Goal: Task Accomplishment & Management: Manage account settings

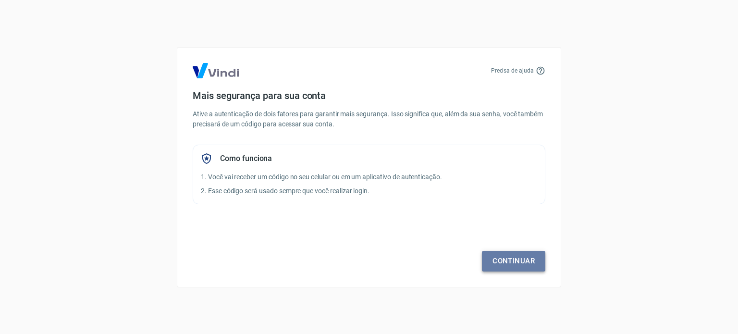
click at [507, 257] on link "Continuar" at bounding box center [513, 261] width 63 height 20
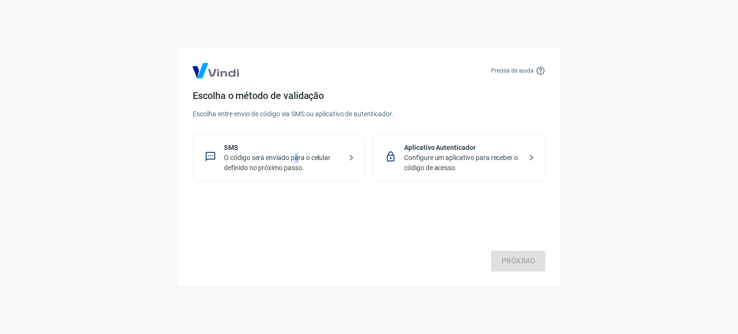
drag, startPoint x: 295, startPoint y: 157, endPoint x: 300, endPoint y: 156, distance: 4.8
click at [297, 155] on p "O código será enviado para o celular definido no próximo passo." at bounding box center [283, 163] width 118 height 20
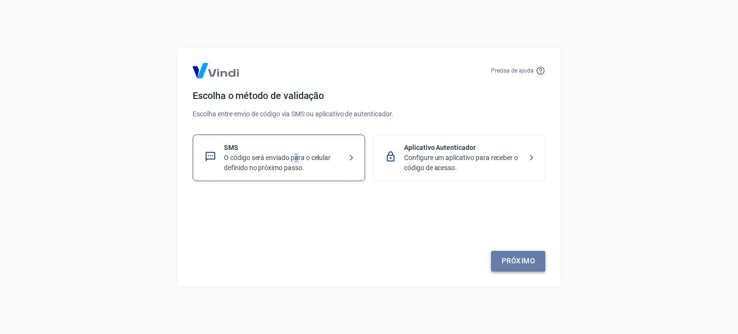
click at [532, 263] on link "Próximo" at bounding box center [518, 261] width 54 height 20
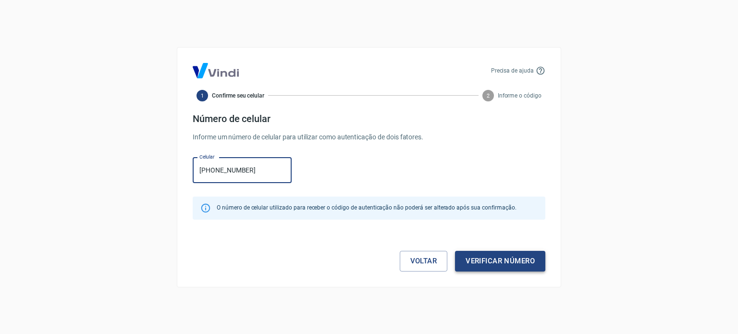
type input "[PHONE_NUMBER]"
click at [520, 262] on button "Verificar número" at bounding box center [500, 261] width 90 height 20
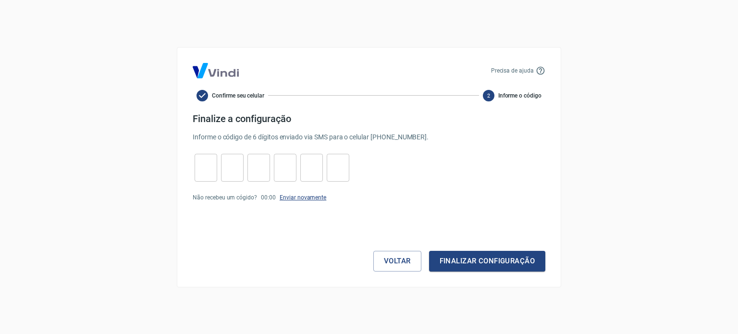
click at [312, 199] on link "Enviar novamente" at bounding box center [302, 197] width 47 height 7
click at [313, 198] on link "Enviar novamente" at bounding box center [302, 197] width 47 height 7
click at [411, 261] on button "Voltar" at bounding box center [397, 261] width 48 height 20
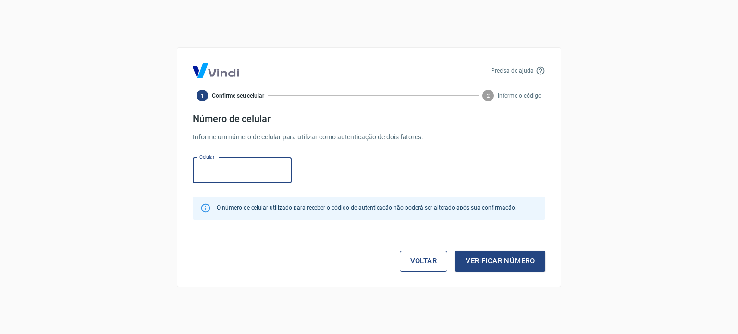
click at [404, 260] on link "Voltar" at bounding box center [423, 261] width 48 height 20
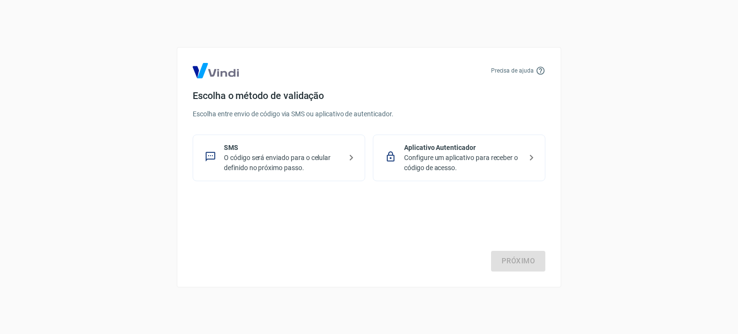
click at [411, 160] on p "Configure um aplicativo para receber o código de acesso." at bounding box center [463, 163] width 118 height 20
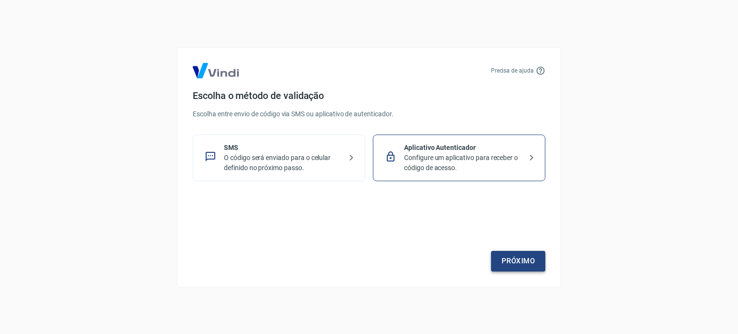
click at [509, 261] on link "Próximo" at bounding box center [518, 261] width 54 height 20
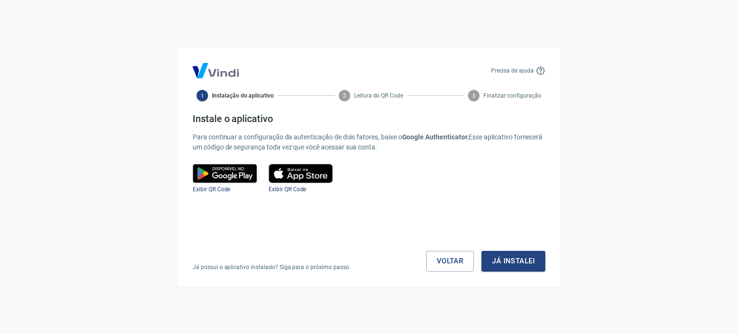
click at [313, 179] on img at bounding box center [300, 173] width 64 height 19
click at [449, 266] on link "Voltar" at bounding box center [450, 261] width 48 height 20
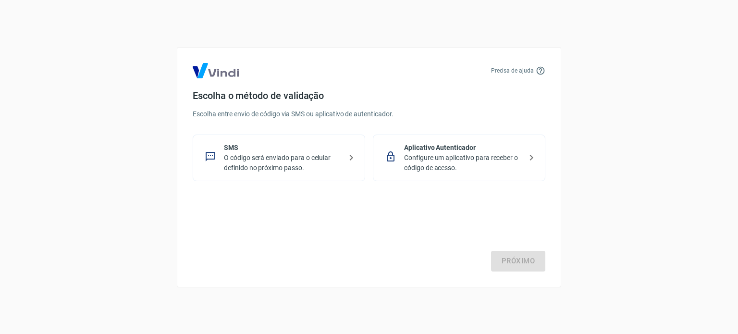
click at [292, 155] on p "O código será enviado para o celular definido no próximo passo." at bounding box center [283, 163] width 118 height 20
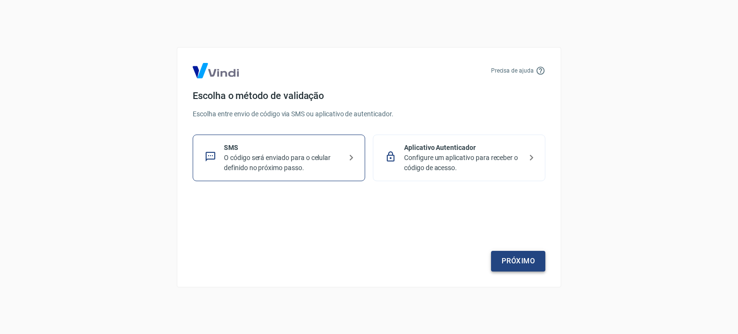
click at [505, 265] on link "Próximo" at bounding box center [518, 261] width 54 height 20
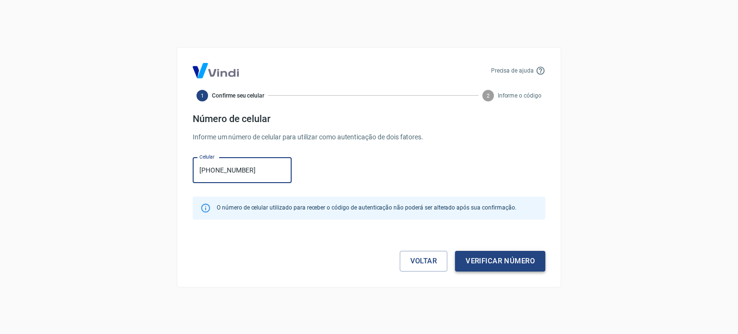
type input "[PHONE_NUMBER]"
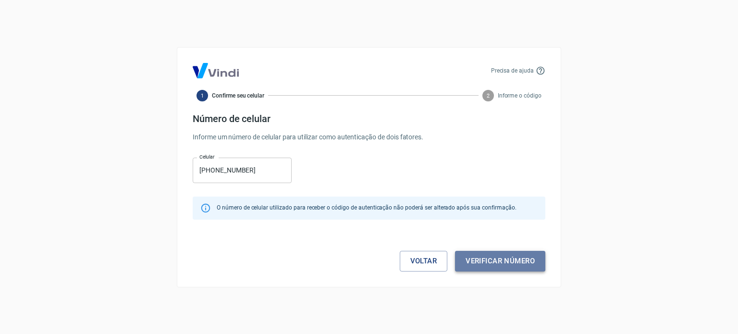
click at [522, 262] on button "Verificar número" at bounding box center [500, 261] width 90 height 20
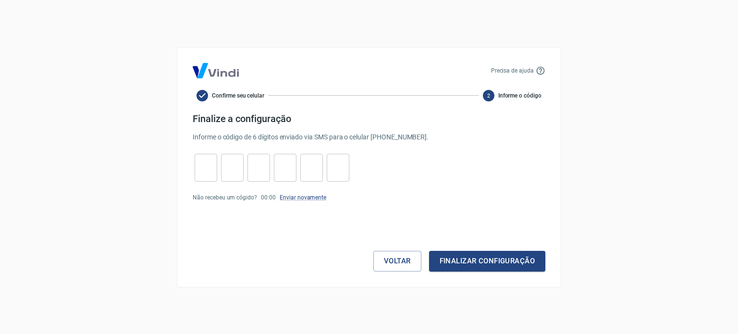
click at [302, 199] on link "Enviar novamente" at bounding box center [302, 197] width 47 height 7
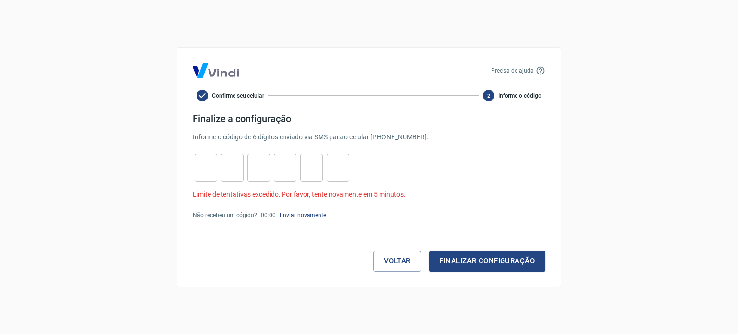
click at [311, 214] on link "Enviar novamente" at bounding box center [302, 215] width 47 height 7
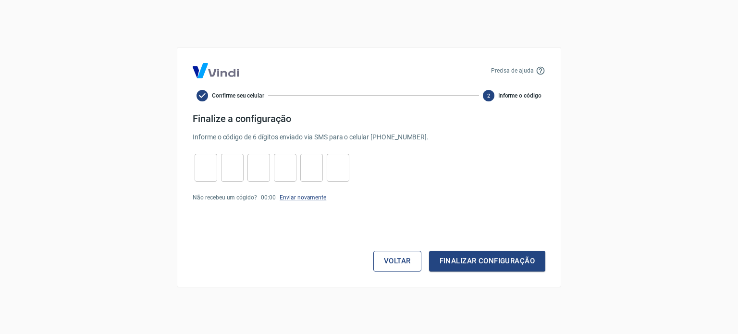
click at [381, 253] on button "Voltar" at bounding box center [397, 261] width 48 height 20
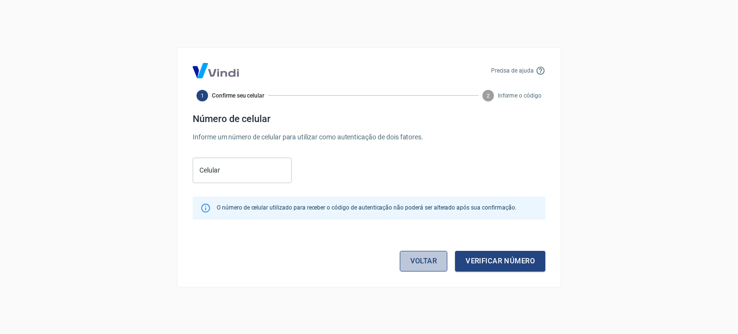
click at [426, 262] on link "Voltar" at bounding box center [423, 261] width 48 height 20
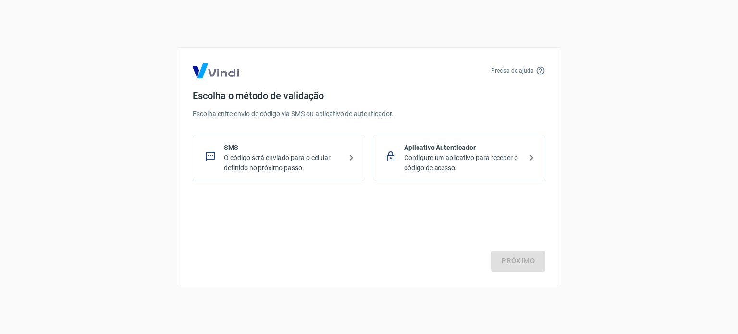
click at [391, 151] on icon at bounding box center [391, 156] width 8 height 10
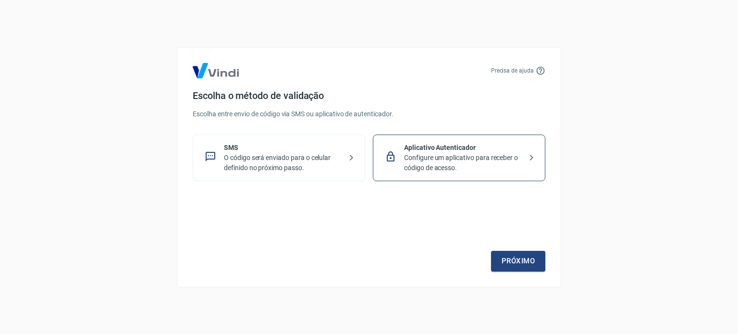
click at [293, 155] on p "O código será enviado para o celular definido no próximo passo." at bounding box center [283, 163] width 118 height 20
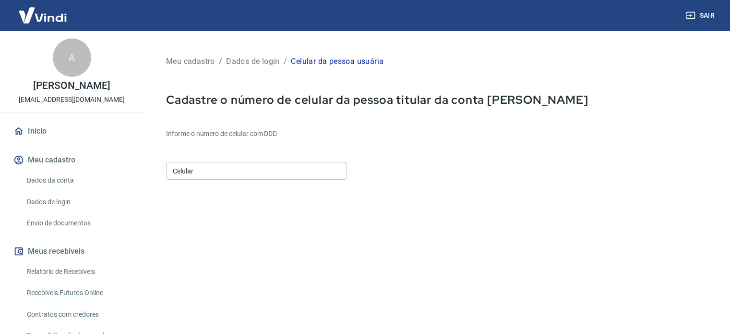
click at [285, 174] on input "Celular" at bounding box center [256, 171] width 181 height 18
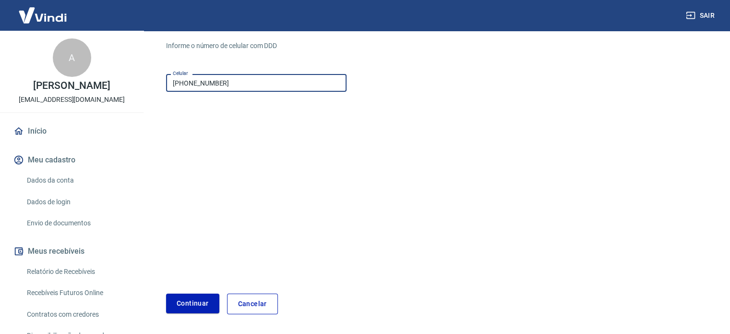
scroll to position [121, 0]
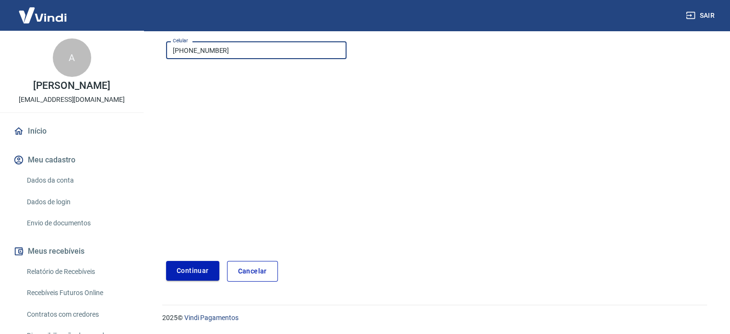
type input "[PHONE_NUMBER]"
click at [195, 275] on button "Continuar" at bounding box center [192, 271] width 53 height 20
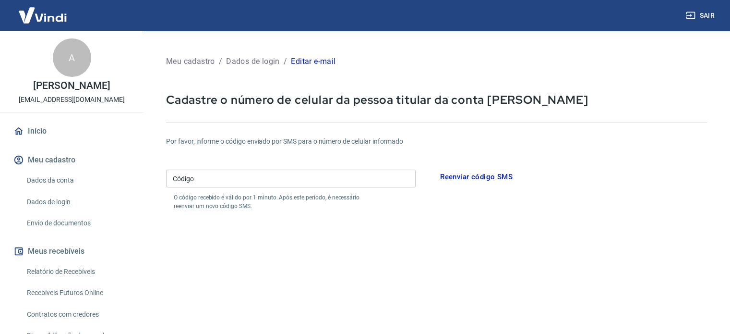
click at [321, 62] on p "Editar e-mail" at bounding box center [313, 62] width 45 height 12
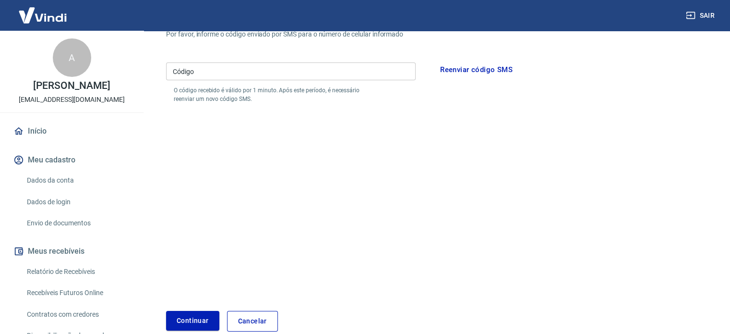
scroll to position [157, 0]
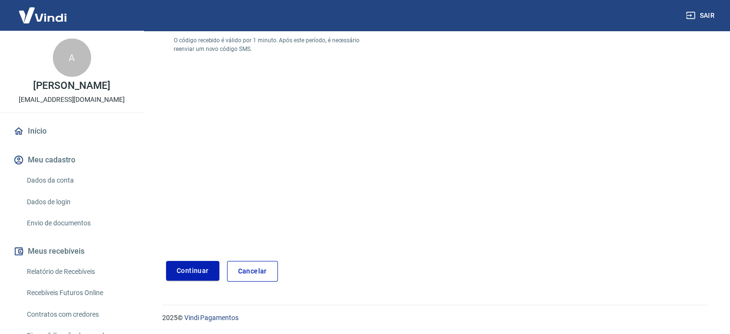
click at [37, 180] on link "Dados da conta" at bounding box center [77, 180] width 109 height 20
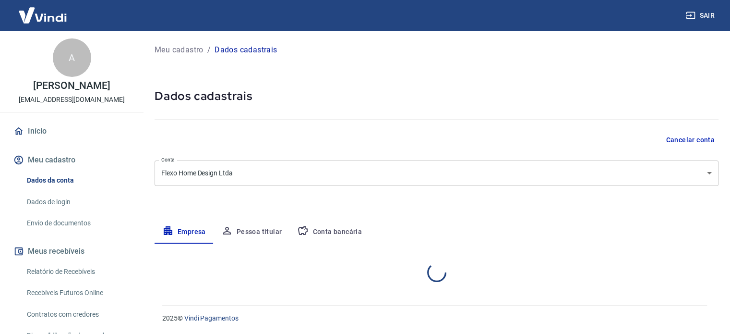
select select "RS"
select select "business"
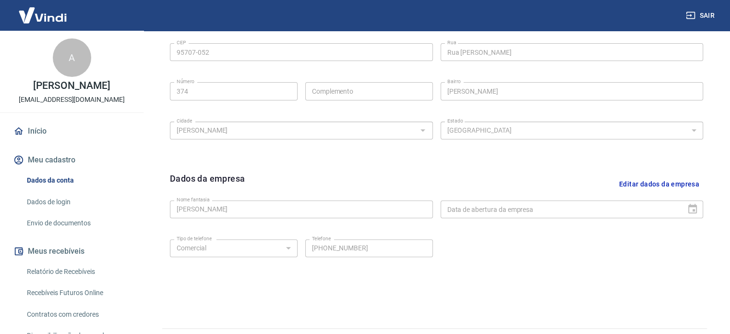
scroll to position [336, 0]
click at [659, 184] on button "Editar dados da empresa" at bounding box center [660, 182] width 88 height 24
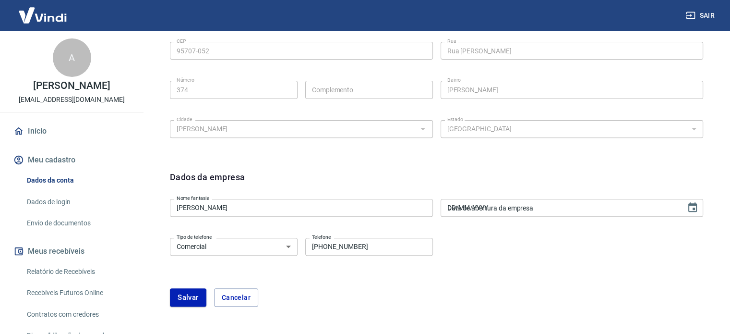
click at [578, 203] on input "DD/MM/YYYY" at bounding box center [560, 208] width 239 height 18
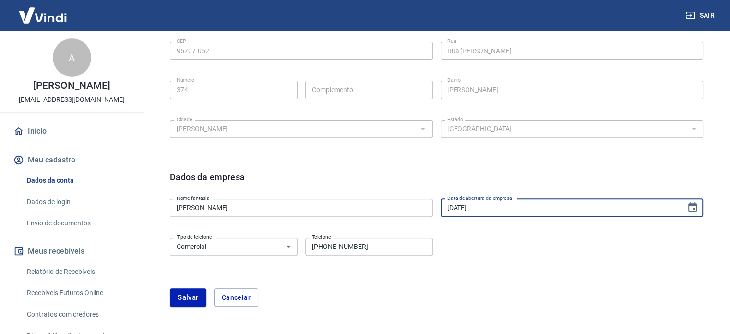
type input "18/11/2024"
click at [292, 249] on select "Residencial Comercial" at bounding box center [234, 247] width 128 height 18
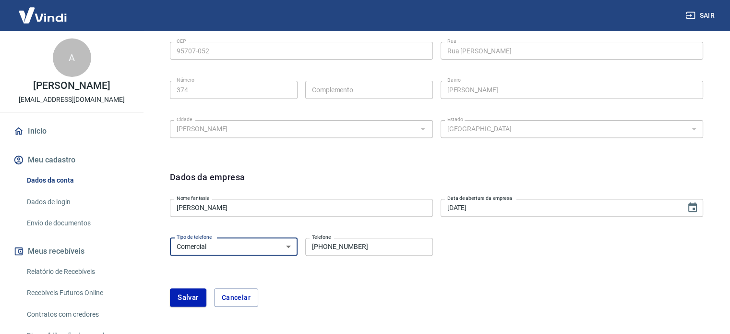
click at [170, 238] on select "Residencial Comercial" at bounding box center [234, 247] width 128 height 18
click at [191, 294] on button "Salvar" at bounding box center [188, 297] width 36 height 18
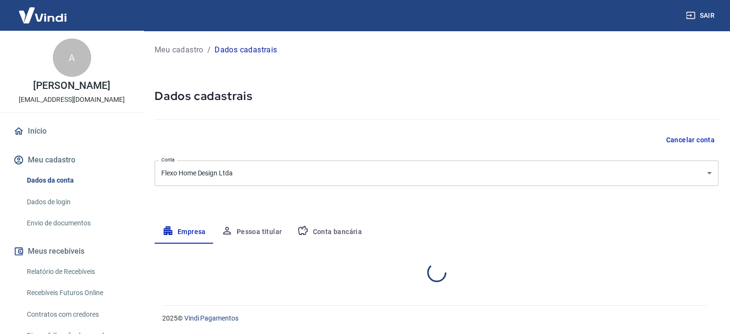
select select "RS"
select select "business"
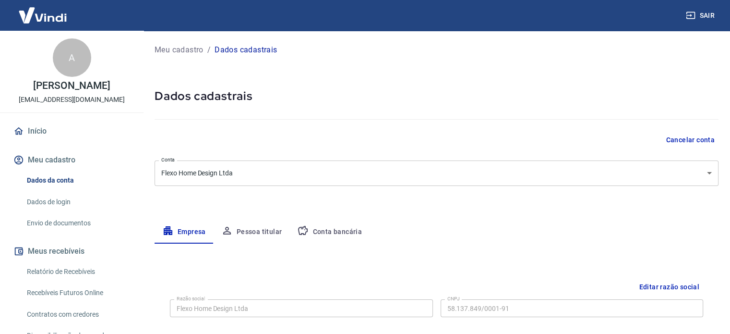
scroll to position [108, 0]
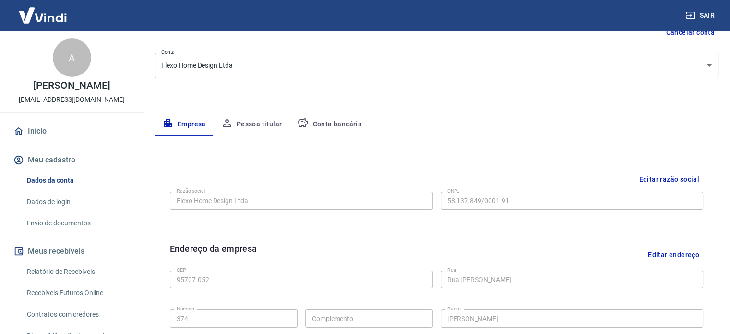
click at [247, 124] on button "Pessoa titular" at bounding box center [252, 124] width 76 height 23
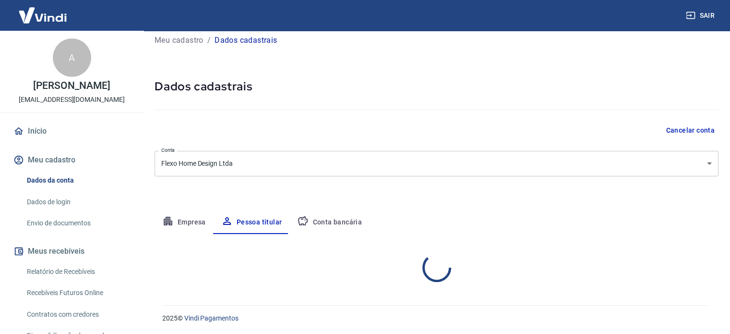
scroll to position [50, 0]
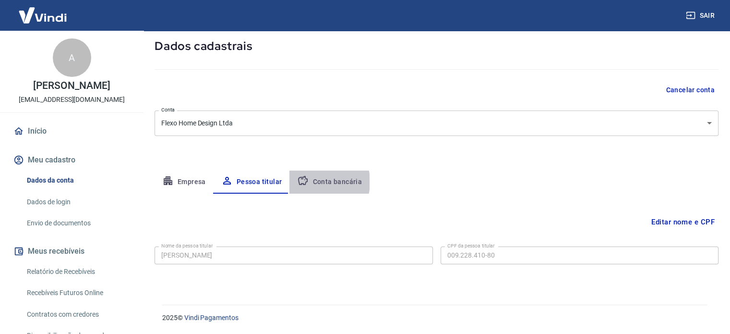
click at [311, 181] on button "Conta bancária" at bounding box center [330, 181] width 80 height 23
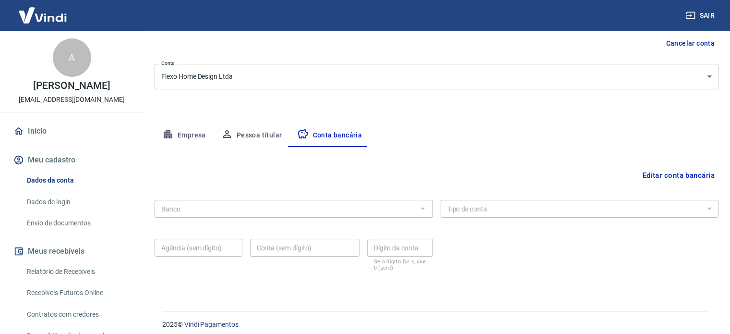
scroll to position [98, 0]
click at [416, 212] on div at bounding box center [422, 206] width 12 height 13
click at [279, 199] on div "Banco Banco" at bounding box center [294, 206] width 278 height 24
click at [157, 207] on div "Banco" at bounding box center [294, 207] width 278 height 18
click at [647, 174] on button "Editar conta bancária" at bounding box center [679, 174] width 80 height 18
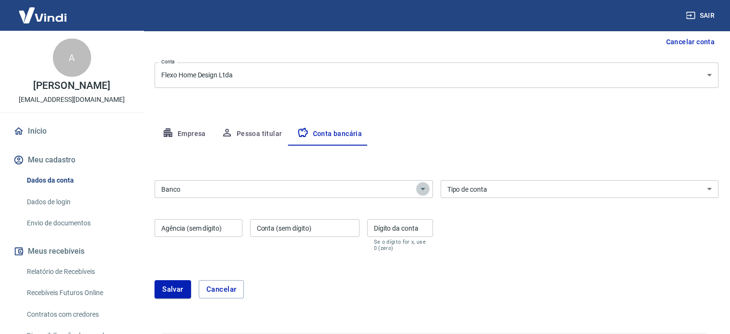
click at [424, 187] on icon "Abrir" at bounding box center [423, 189] width 12 height 12
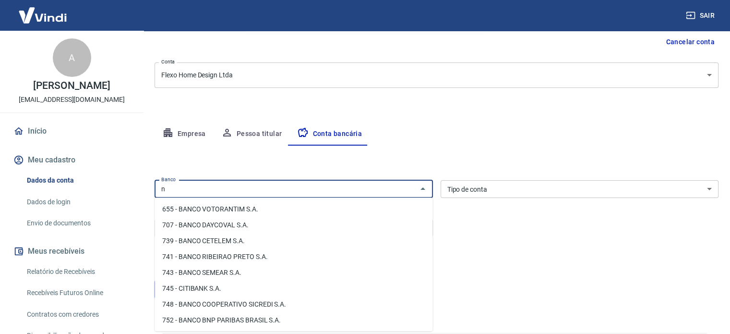
scroll to position [0, 0]
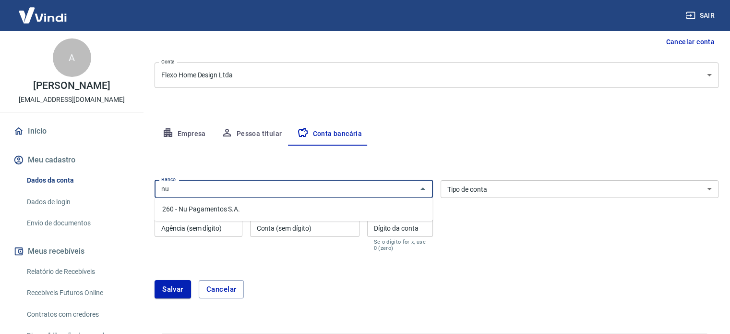
click at [242, 210] on li "260 - Nu Pagamentos S.A." at bounding box center [294, 209] width 278 height 16
type input "260 - Nu Pagamentos S.A."
click at [501, 185] on select "Conta Corrente Conta Poupança" at bounding box center [580, 189] width 278 height 18
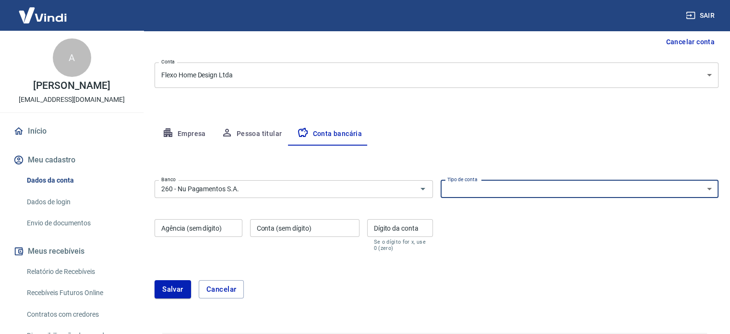
select select "1"
click at [441, 180] on select "Conta Corrente Conta Poupança" at bounding box center [580, 189] width 278 height 18
click at [214, 228] on input "Agência (sem dígito)" at bounding box center [199, 228] width 88 height 18
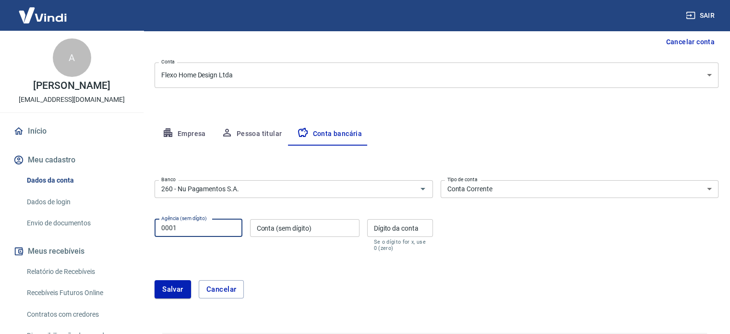
type input "0001"
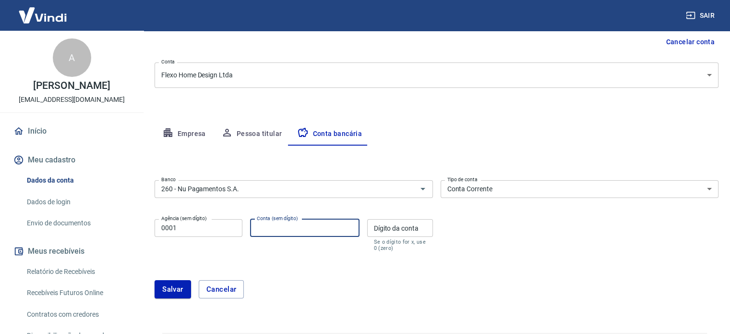
click at [321, 233] on input "Conta (sem dígito)" at bounding box center [304, 228] width 109 height 18
type input "738516775"
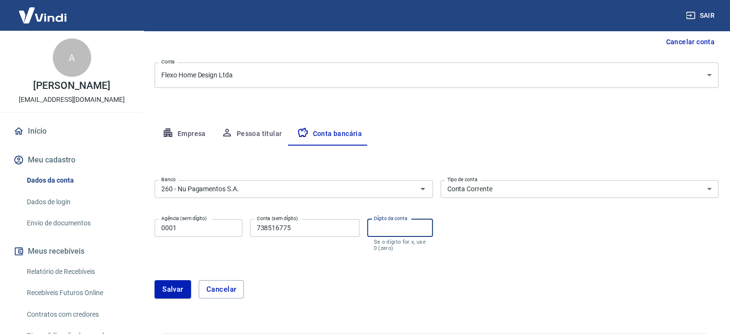
click at [412, 227] on input "Dígito da conta" at bounding box center [400, 228] width 66 height 18
type input "1"
click at [178, 286] on button "Salvar" at bounding box center [173, 289] width 36 height 18
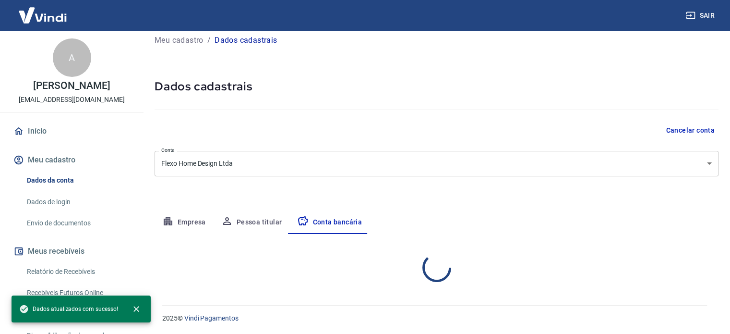
scroll to position [98, 0]
select select "1"
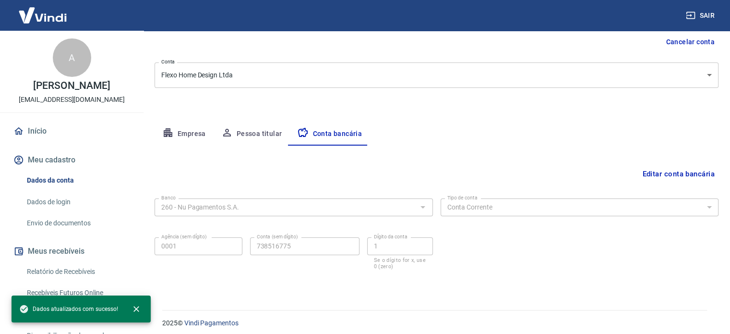
scroll to position [103, 0]
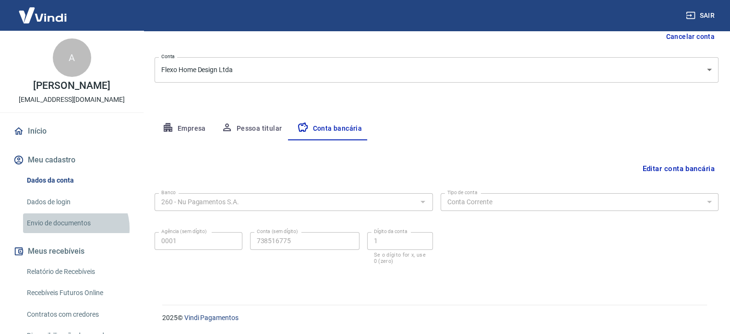
click at [76, 229] on link "Envio de documentos" at bounding box center [77, 223] width 109 height 20
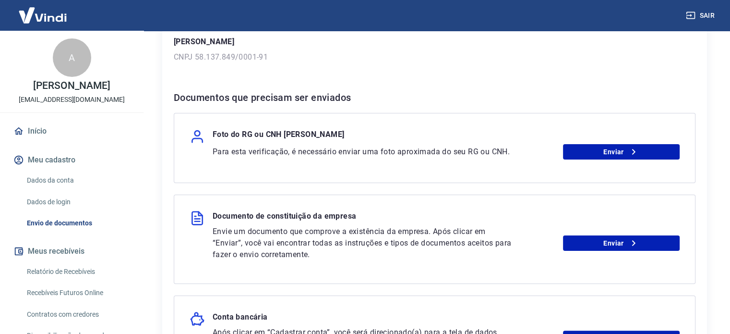
scroll to position [144, 0]
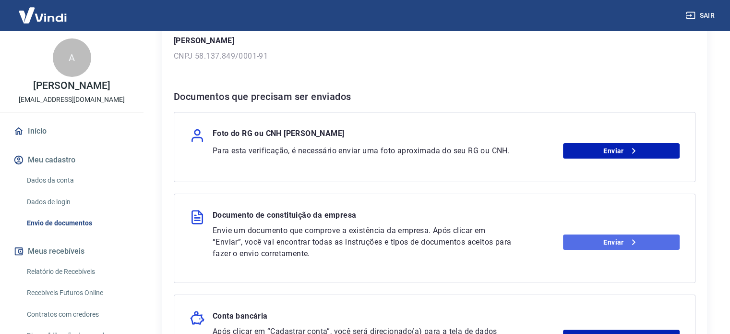
click at [574, 245] on link "Enviar" at bounding box center [621, 241] width 117 height 15
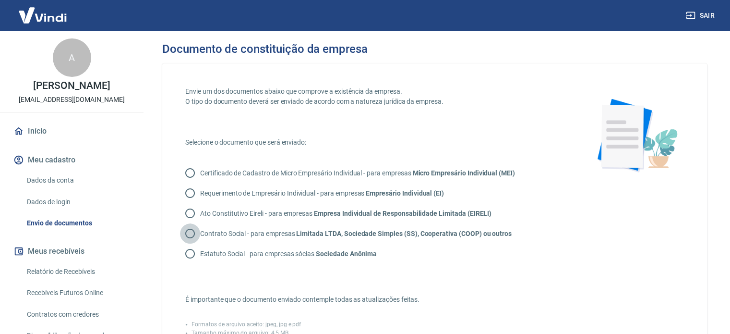
click at [191, 229] on input "Contrato Social - para empresas Limitada LTDA, Sociedade Simples (SS), Cooperat…" at bounding box center [190, 233] width 20 height 20
radio input "true"
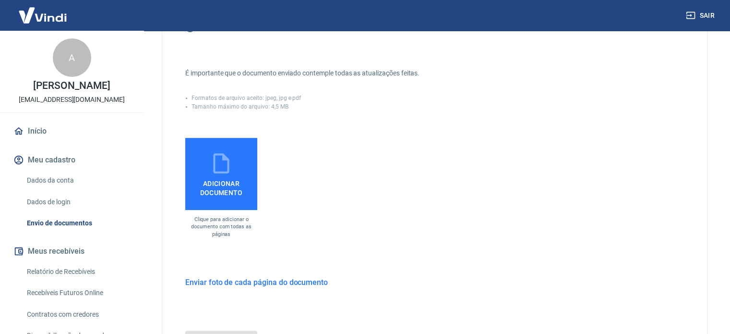
scroll to position [240, 0]
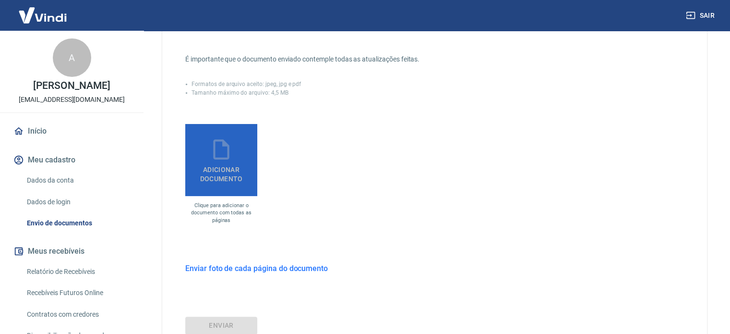
click at [230, 175] on span "Adicionar documento" at bounding box center [221, 172] width 64 height 22
click at [0, 0] on input "Adicionar documento" at bounding box center [0, 0] width 0 height 0
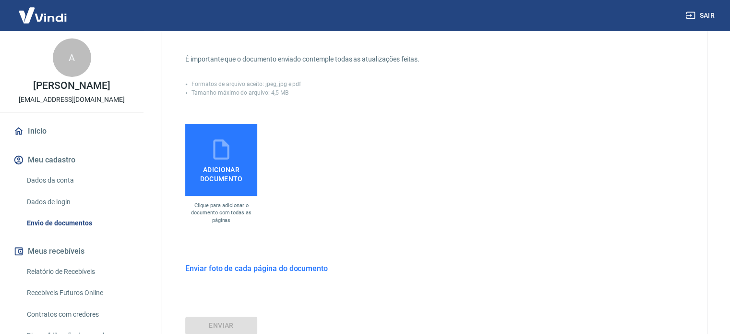
click at [228, 170] on span "Adicionar documento" at bounding box center [221, 172] width 64 height 22
click at [0, 0] on input "Adicionar documento" at bounding box center [0, 0] width 0 height 0
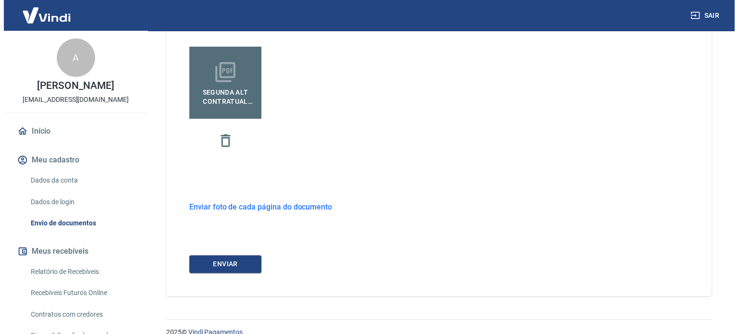
scroll to position [332, 0]
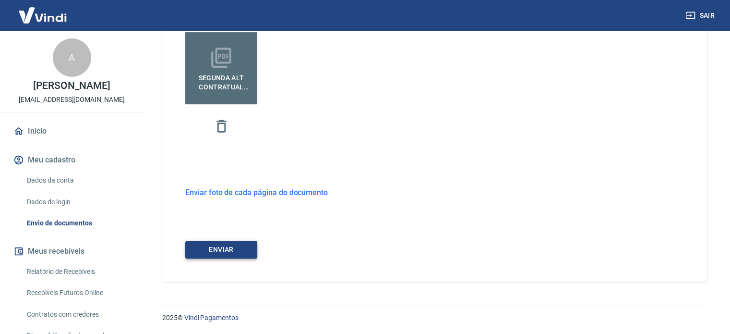
click at [240, 247] on button "ENVIAR" at bounding box center [221, 250] width 72 height 18
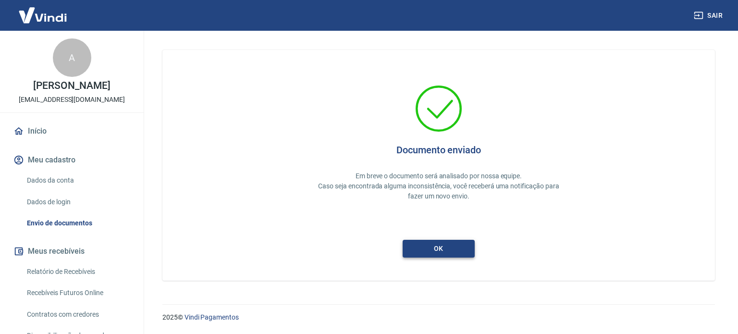
click at [450, 243] on button "ok" at bounding box center [438, 249] width 72 height 18
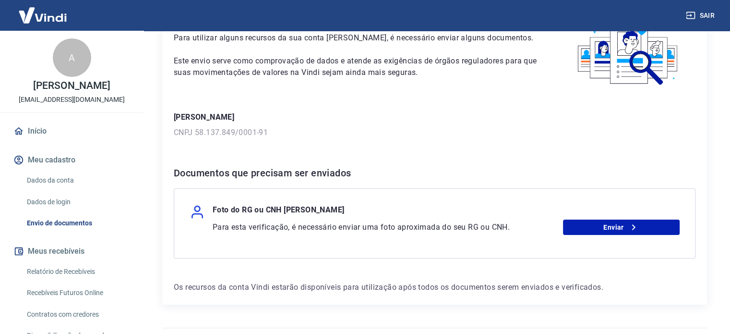
scroll to position [91, 0]
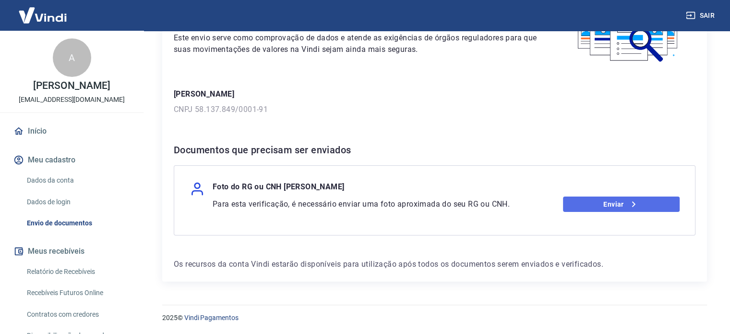
click at [610, 204] on link "Enviar" at bounding box center [621, 203] width 117 height 15
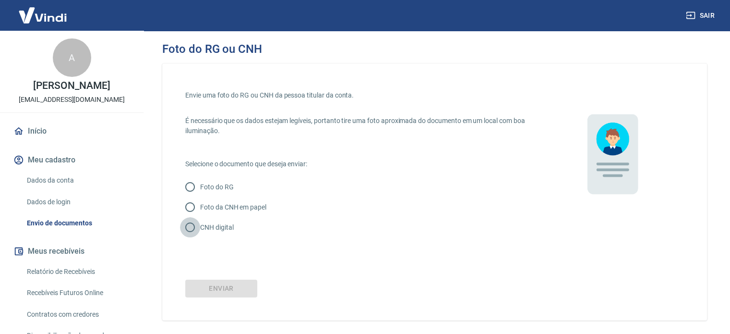
click at [190, 229] on input "CNH digital" at bounding box center [190, 227] width 20 height 20
radio input "true"
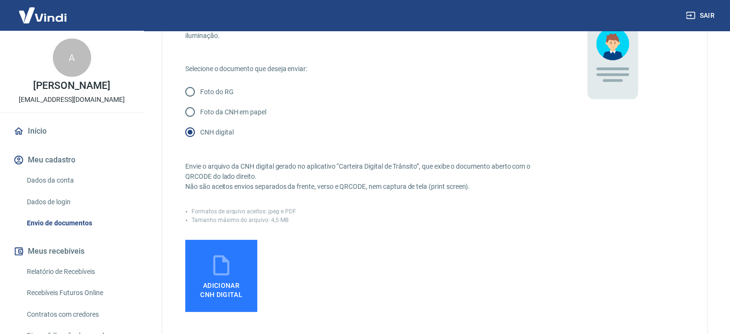
scroll to position [96, 0]
click at [227, 266] on icon at bounding box center [221, 264] width 16 height 20
click at [0, 0] on input "Adicionar CNH Digital" at bounding box center [0, 0] width 0 height 0
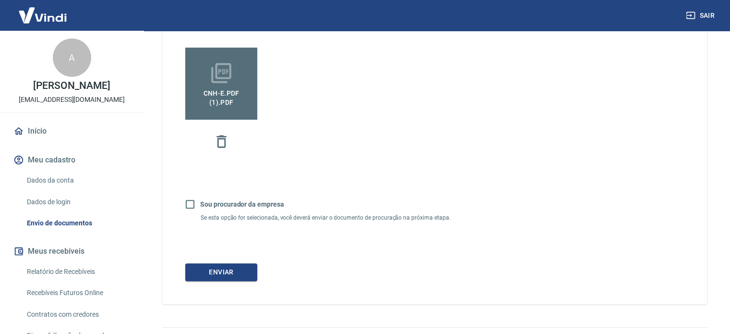
scroll to position [288, 0]
click at [213, 278] on button "Enviar" at bounding box center [221, 271] width 72 height 18
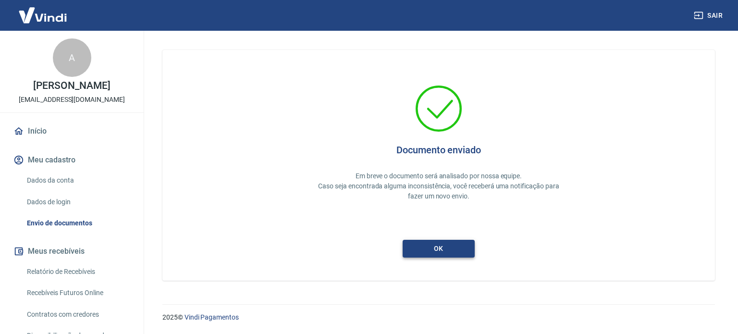
click at [428, 247] on button "ok" at bounding box center [438, 249] width 72 height 18
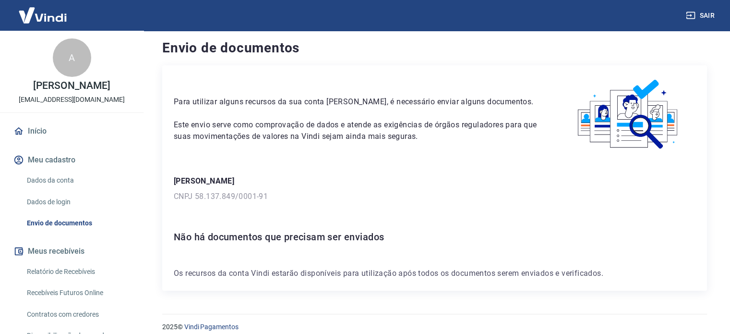
scroll to position [13, 0]
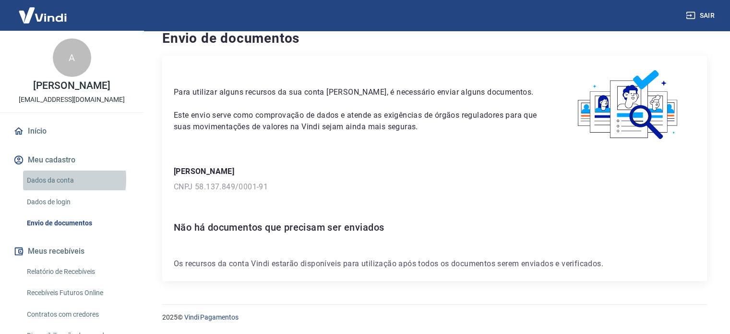
click at [52, 179] on link "Dados da conta" at bounding box center [77, 180] width 109 height 20
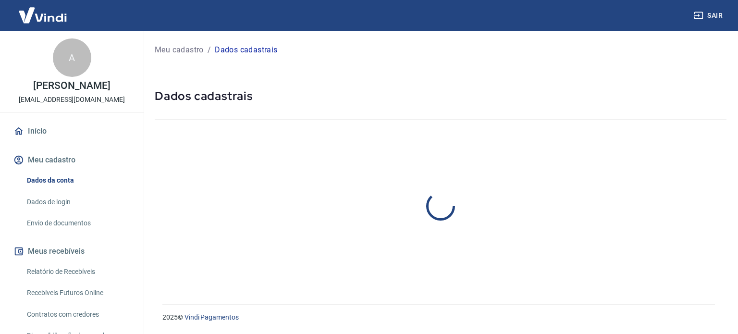
select select "RS"
select select "business"
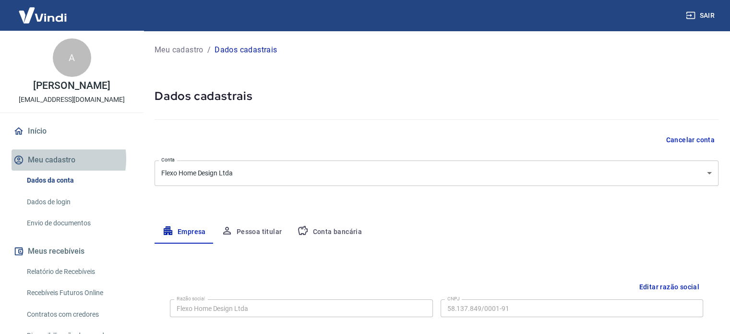
click at [50, 159] on button "Meu cadastro" at bounding box center [72, 159] width 121 height 21
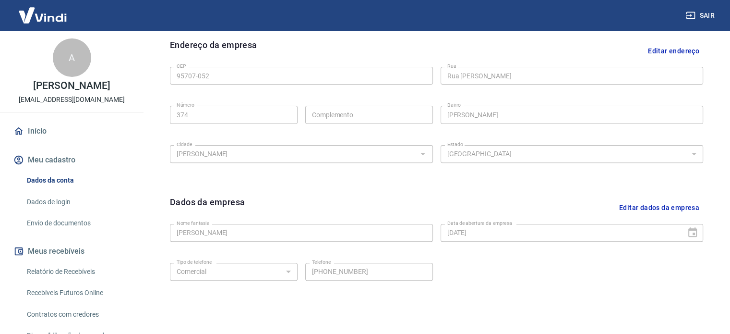
scroll to position [310, 0]
click at [51, 158] on button "Meu cadastro" at bounding box center [72, 159] width 121 height 21
click at [47, 203] on link "Dados de login" at bounding box center [77, 202] width 109 height 20
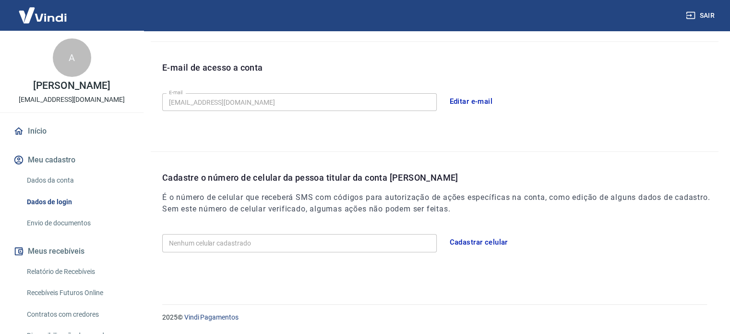
scroll to position [248, 0]
click at [457, 240] on button "Cadastrar celular" at bounding box center [479, 243] width 69 height 20
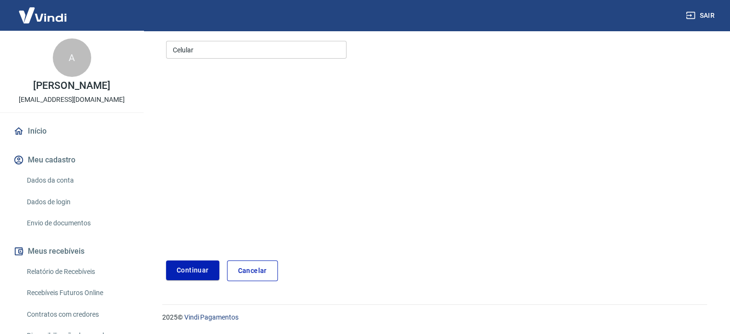
scroll to position [121, 0]
click at [212, 51] on input "Celular" at bounding box center [256, 50] width 181 height 18
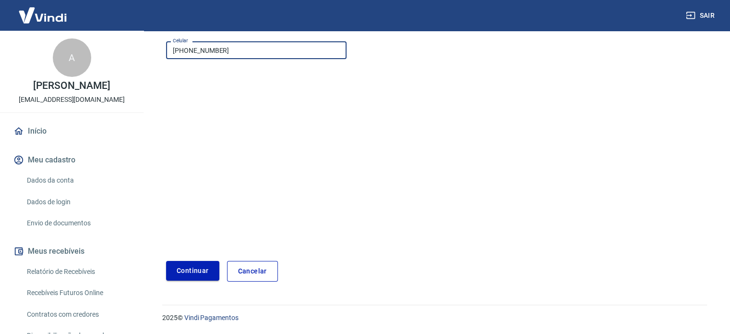
type input "[PHONE_NUMBER]"
click at [206, 268] on button "Continuar" at bounding box center [192, 271] width 53 height 20
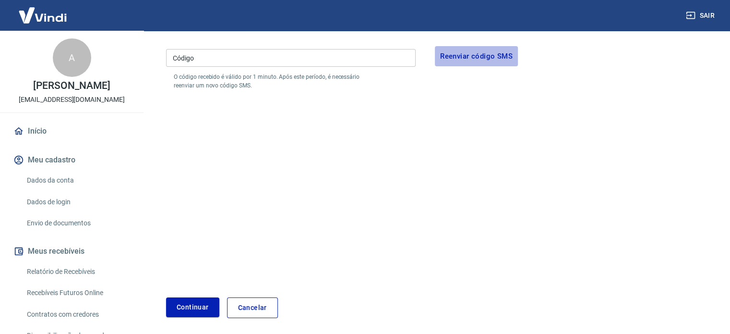
click at [460, 57] on button "Reenviar código SMS" at bounding box center [476, 56] width 83 height 20
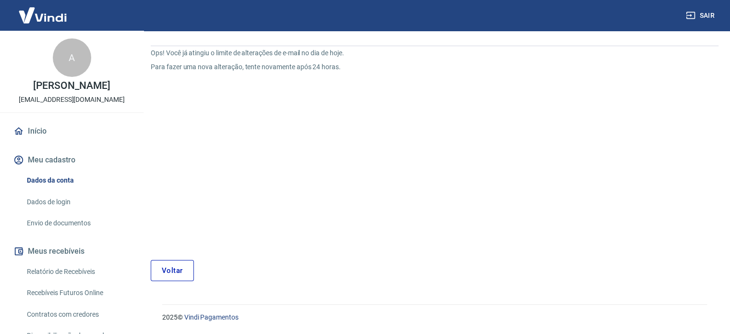
scroll to position [36, 0]
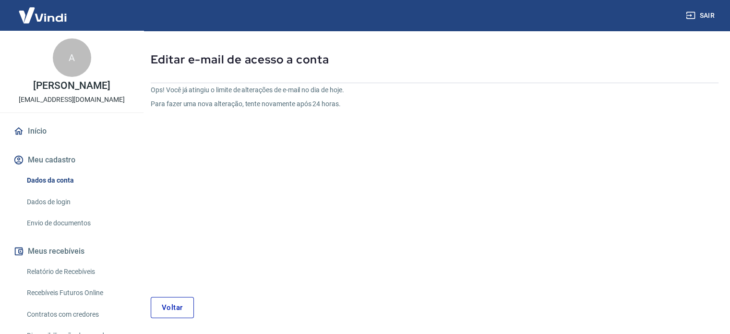
click at [167, 311] on link "Voltar" at bounding box center [172, 307] width 43 height 21
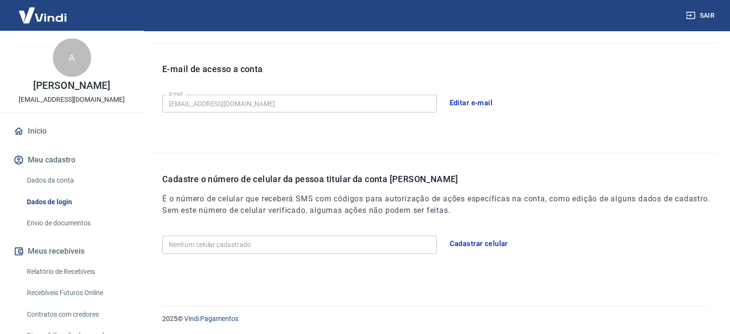
scroll to position [248, 0]
click at [470, 242] on button "Cadastrar celular" at bounding box center [479, 243] width 69 height 20
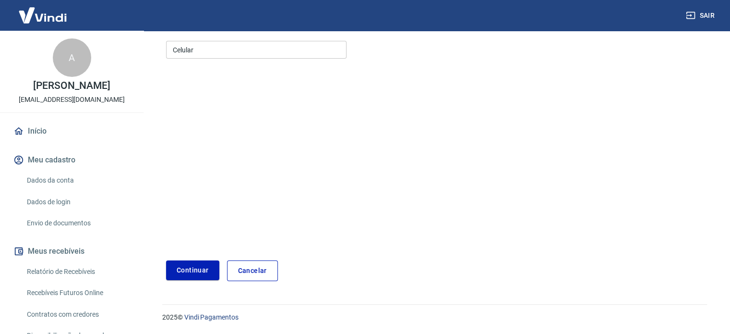
scroll to position [121, 0]
click at [192, 55] on input "Celular" at bounding box center [256, 50] width 181 height 18
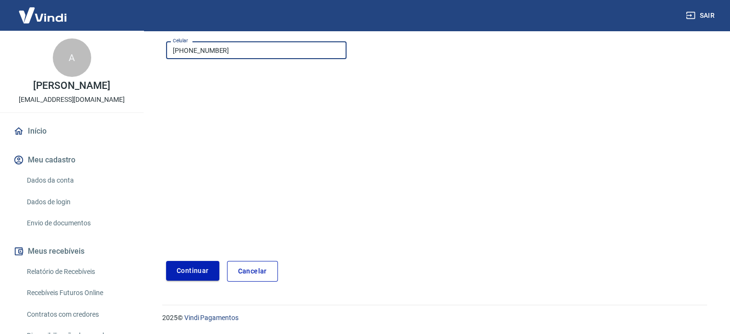
type input "[PHONE_NUMBER]"
click at [193, 270] on button "Continuar" at bounding box center [192, 271] width 53 height 20
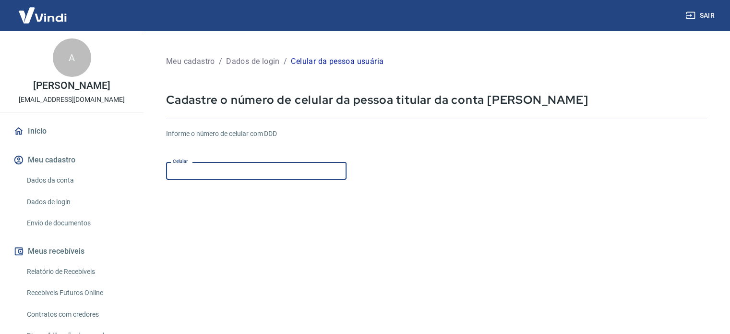
click at [309, 169] on input "Celular" at bounding box center [256, 171] width 181 height 18
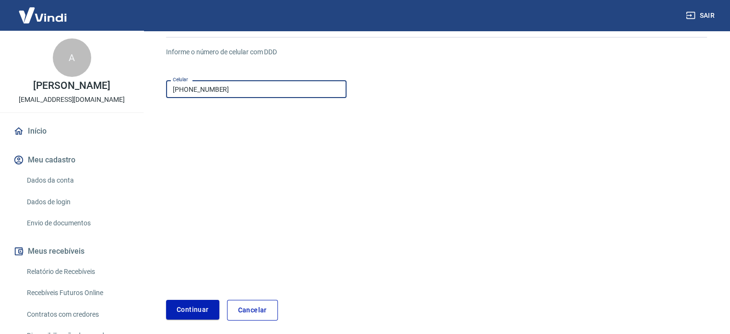
scroll to position [96, 0]
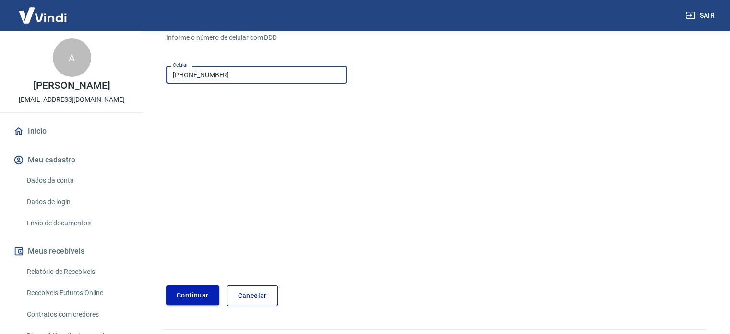
type input "[PHONE_NUMBER]"
click at [208, 292] on button "Continuar" at bounding box center [192, 295] width 53 height 20
